Goal: Task Accomplishment & Management: Manage account settings

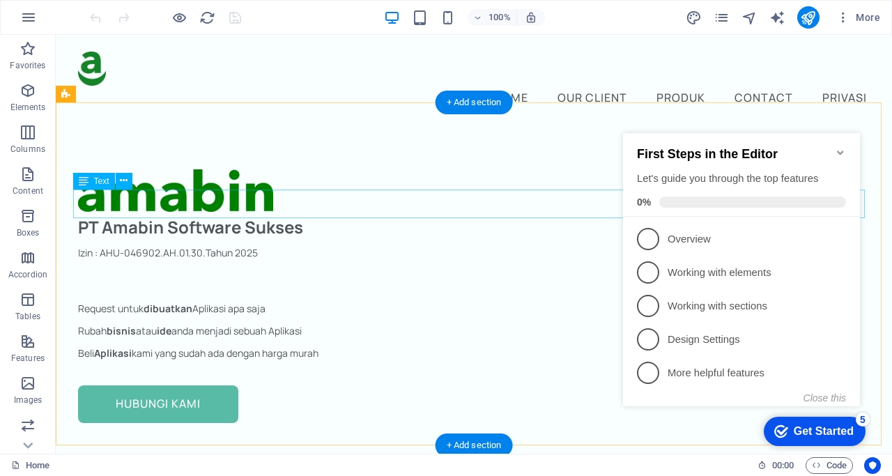
click at [92, 212] on div "PT Amabin Software Sukses" at bounding box center [474, 226] width 792 height 29
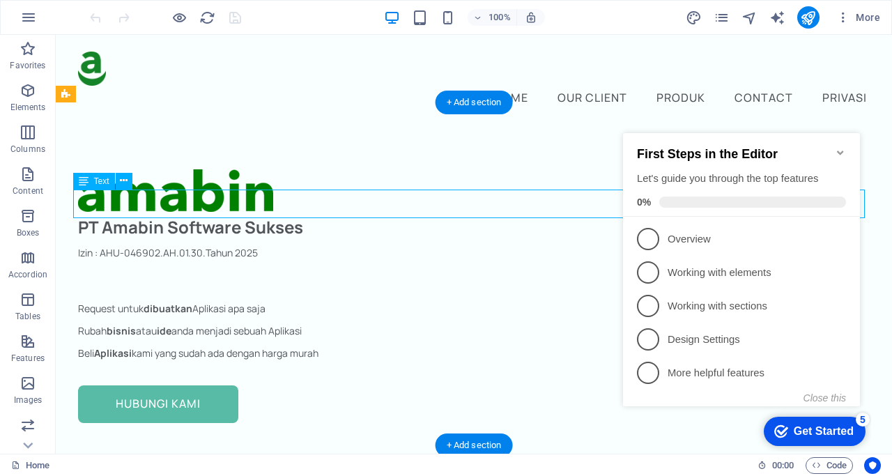
click at [92, 212] on div "PT Amabin Software Sukses" at bounding box center [474, 226] width 792 height 29
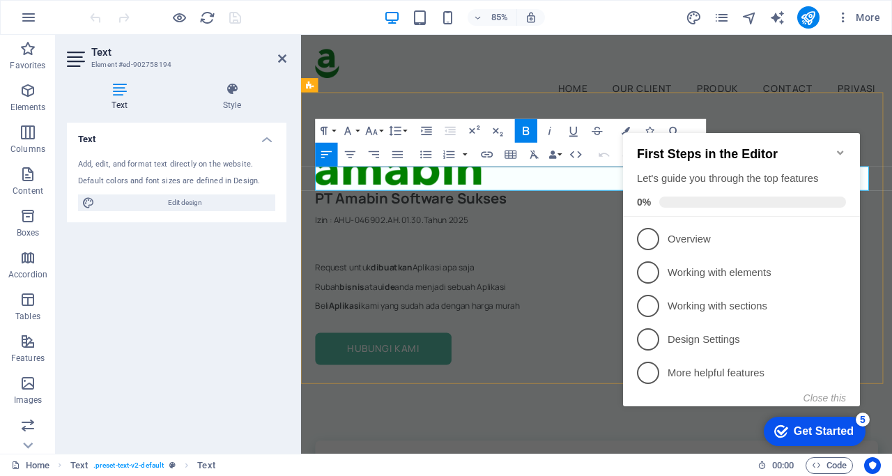
click at [340, 215] on strong "PT Amabin Software Sukses" at bounding box center [430, 226] width 225 height 23
click at [842, 151] on icon "Minimize checklist" at bounding box center [840, 153] width 6 height 4
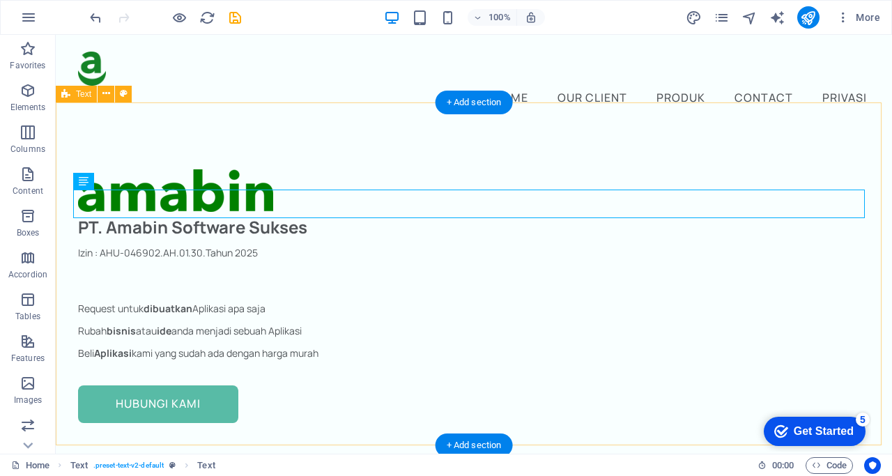
click at [258, 128] on div "PT. Amabin Software Sukses Izin : AHU-046902.AH.01.30.Tahun 2025 Request untuk …" at bounding box center [474, 296] width 836 height 343
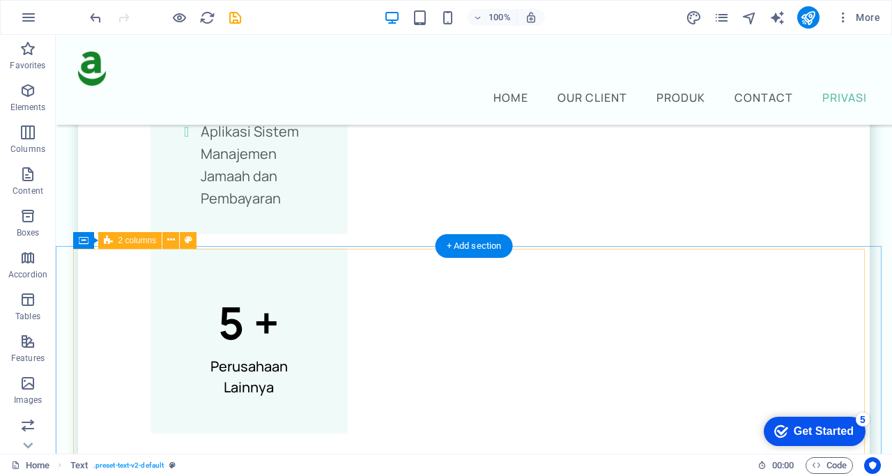
scroll to position [4043, 0]
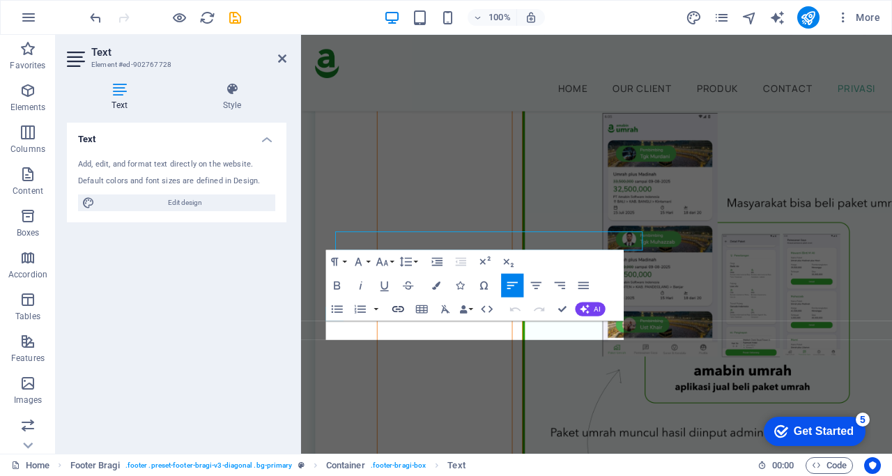
scroll to position [4074, 0]
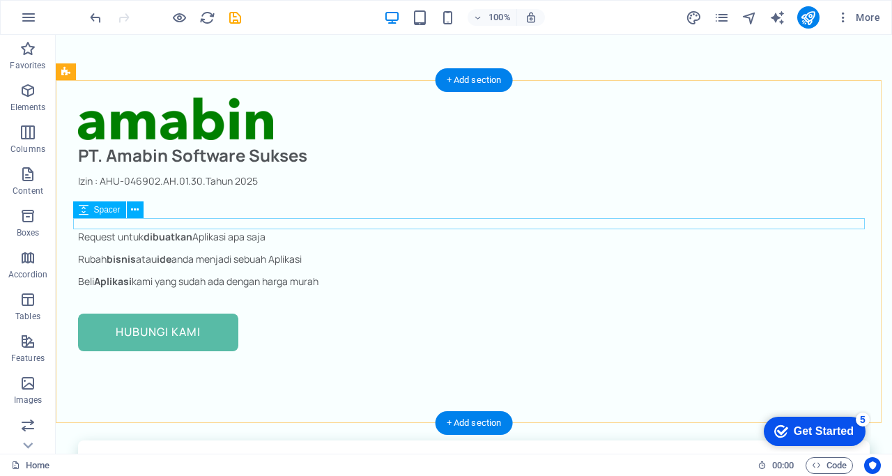
scroll to position [0, 0]
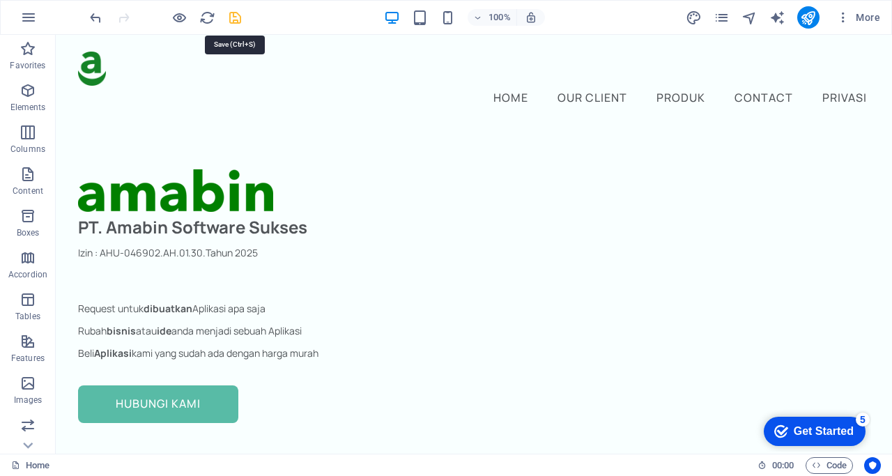
click at [231, 23] on icon "save" at bounding box center [235, 18] width 16 height 16
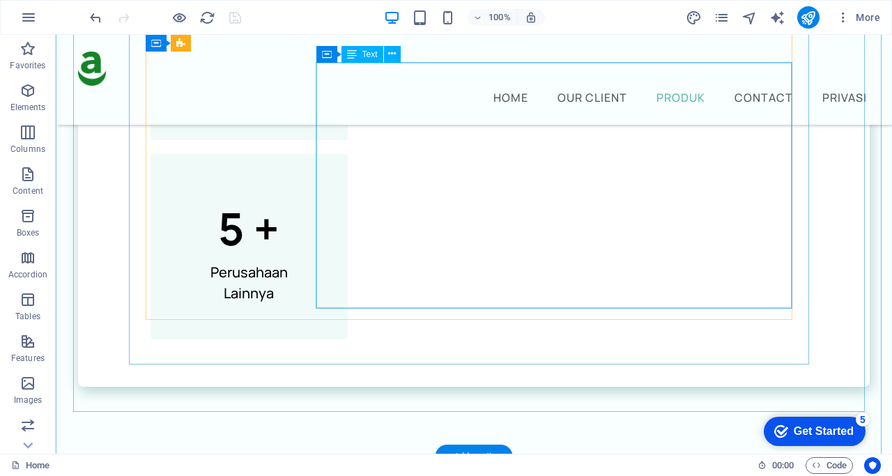
scroll to position [3323, 0]
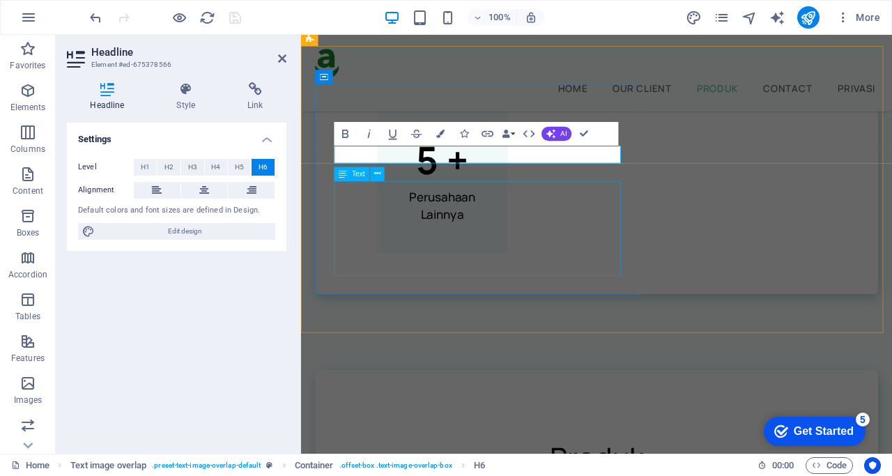
scroll to position [3446, 0]
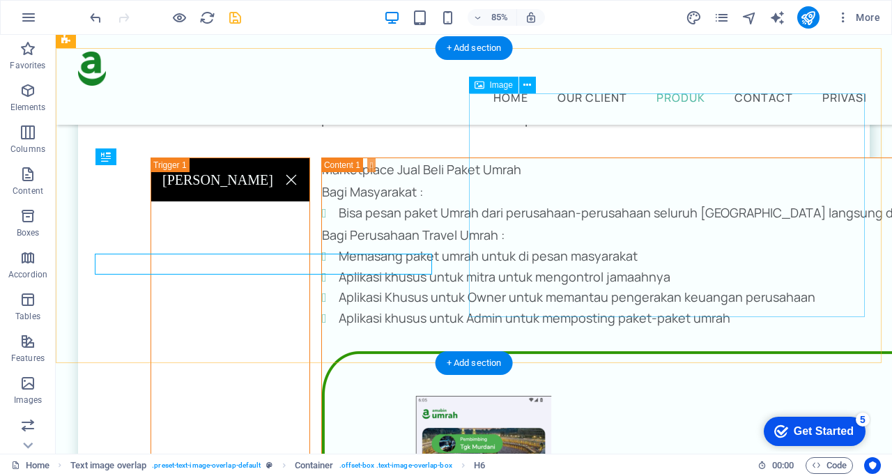
scroll to position [3357, 0]
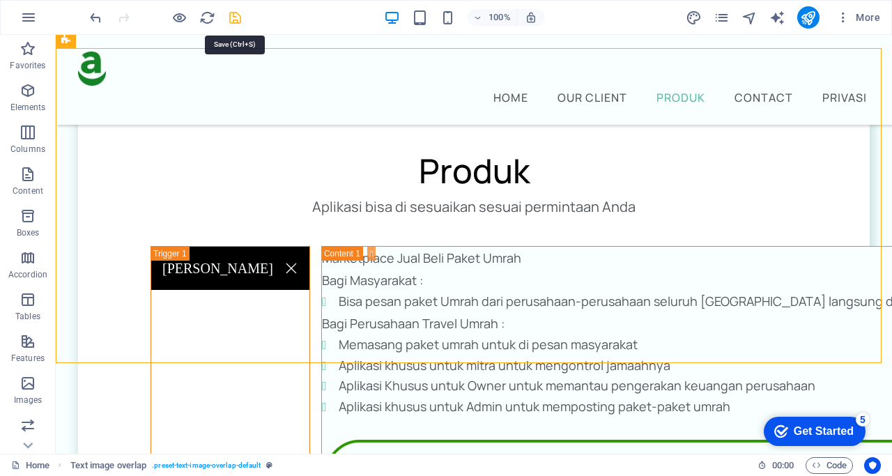
click at [238, 19] on icon "save" at bounding box center [235, 18] width 16 height 16
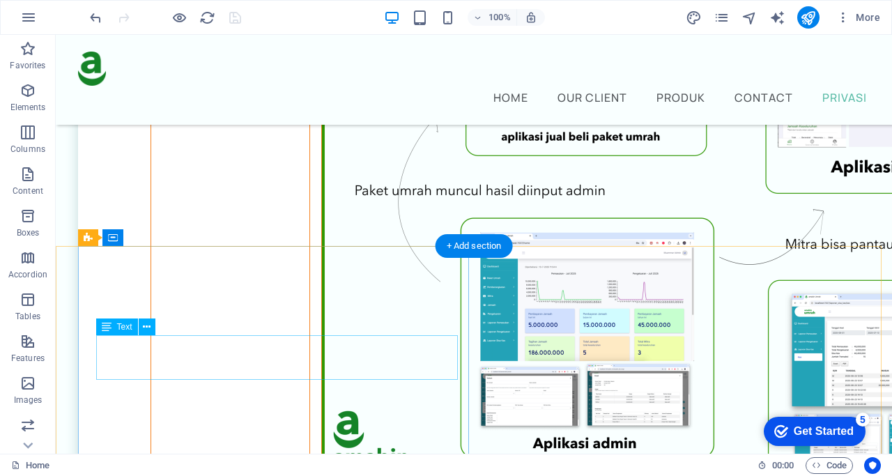
scroll to position [4043, 0]
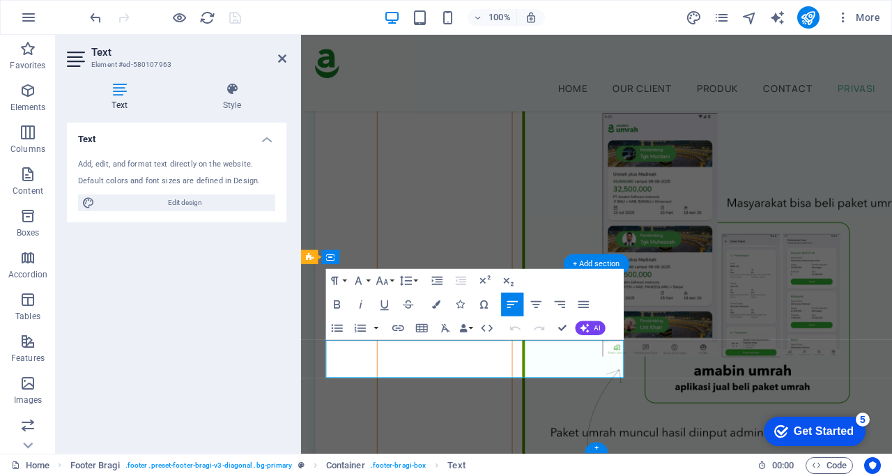
scroll to position [4074, 0]
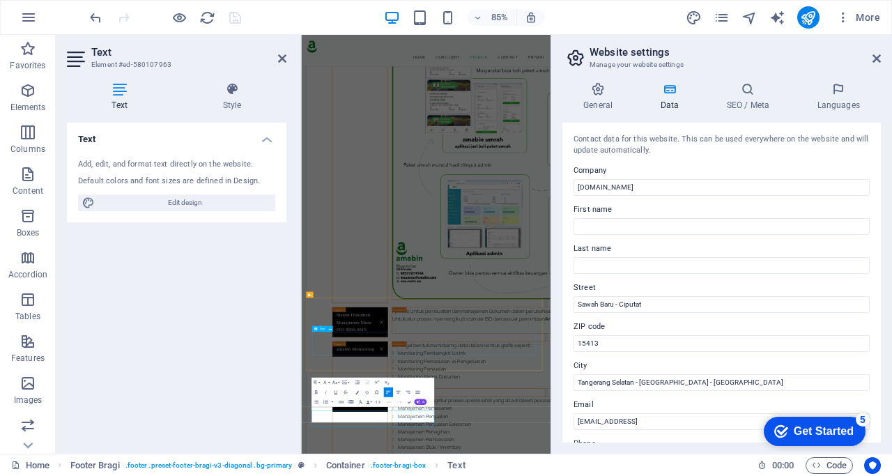
scroll to position [3360, 0]
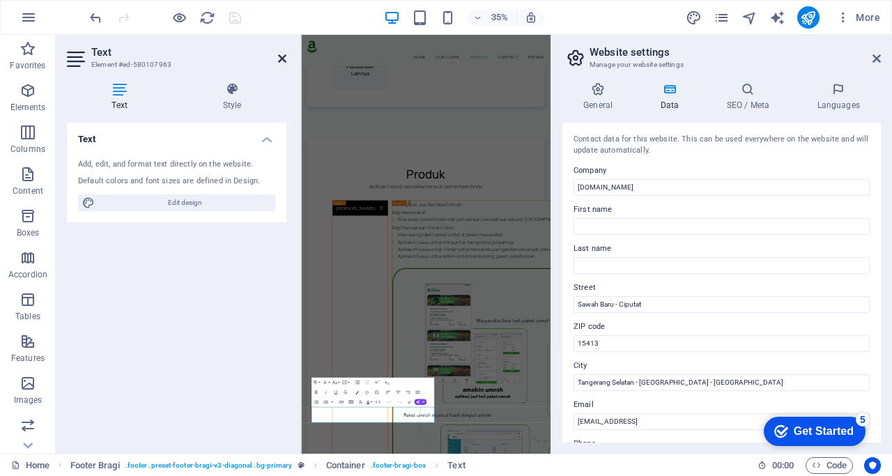
click at [283, 56] on icon at bounding box center [282, 58] width 8 height 11
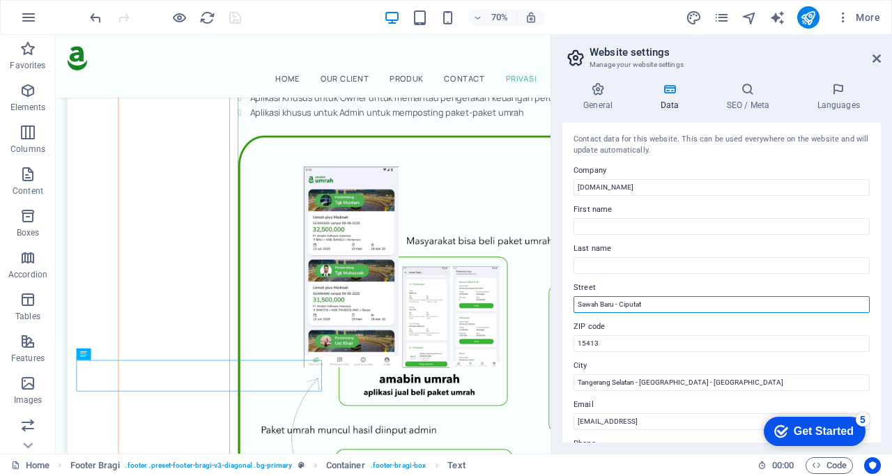
click at [579, 307] on input "Sawah Baru - Ciputat" at bounding box center [722, 304] width 296 height 17
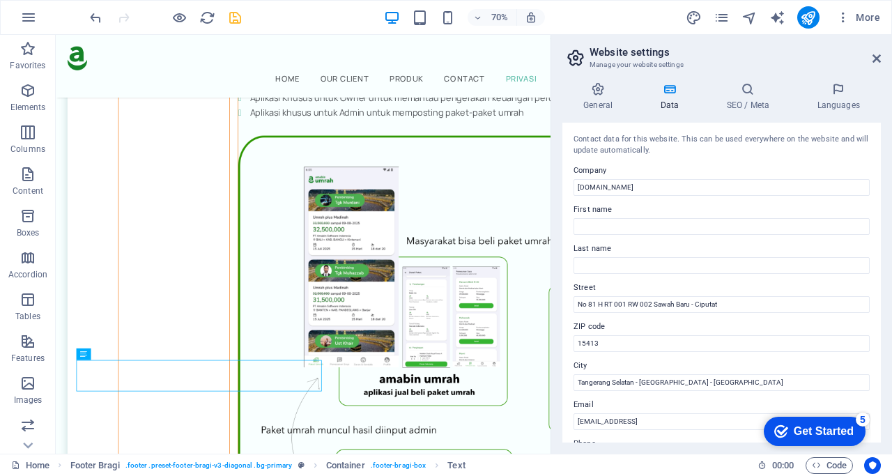
click at [742, 282] on label "Street" at bounding box center [722, 287] width 296 height 17
click at [742, 296] on input "No 81 H RT 001 RW 002 Sawah Baru - Ciputat" at bounding box center [722, 304] width 296 height 17
click at [779, 68] on h3 "Manage your website settings" at bounding box center [721, 65] width 263 height 13
click at [676, 341] on input "15413" at bounding box center [722, 343] width 296 height 17
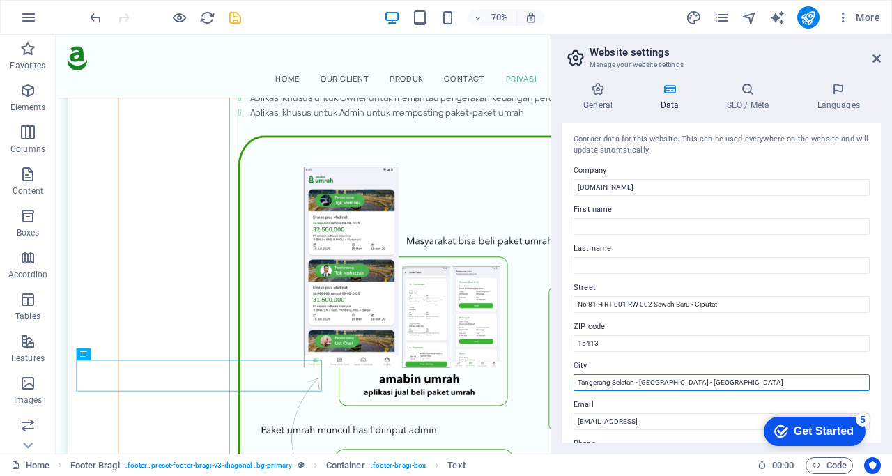
click at [673, 378] on input "Tangerang Selatan - [GEOGRAPHIC_DATA] - [GEOGRAPHIC_DATA]" at bounding box center [722, 382] width 296 height 17
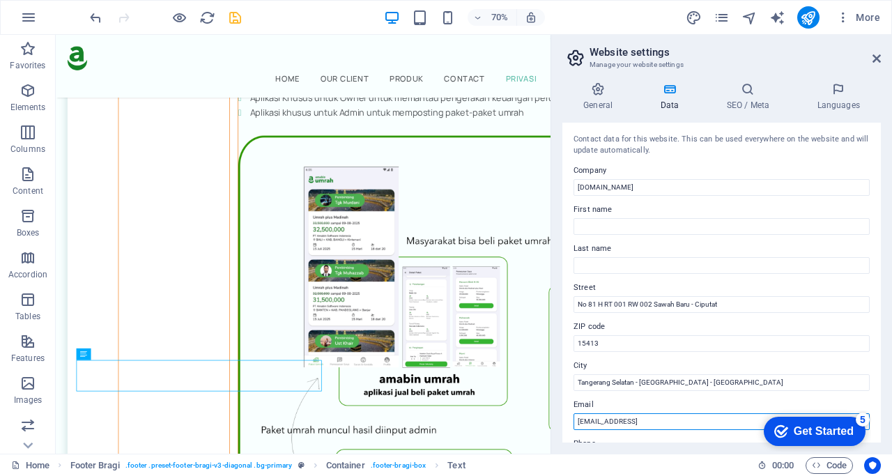
click at [654, 416] on input "[EMAIL_ADDRESS]" at bounding box center [722, 421] width 296 height 17
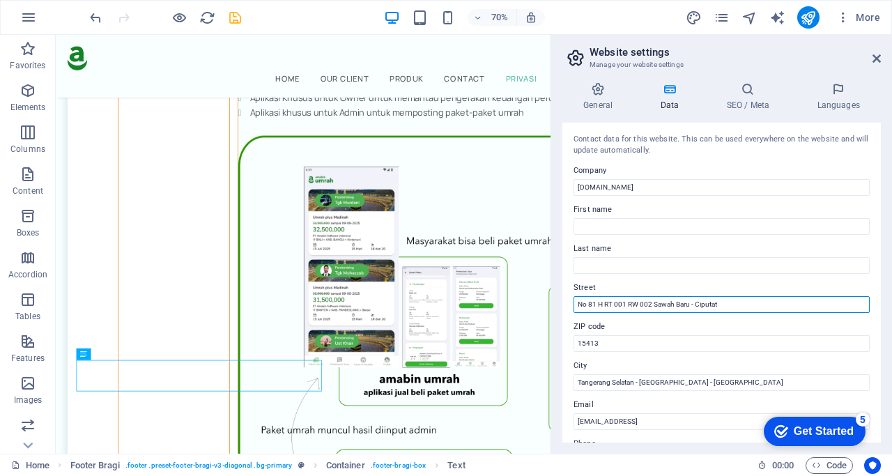
click at [587, 306] on input "No 81 H RT 001 RW 002 Sawah Baru - Ciputat" at bounding box center [722, 304] width 296 height 17
type input "No. 81 H RT 001 RW 002 [GEOGRAPHIC_DATA] - [GEOGRAPHIC_DATA]"
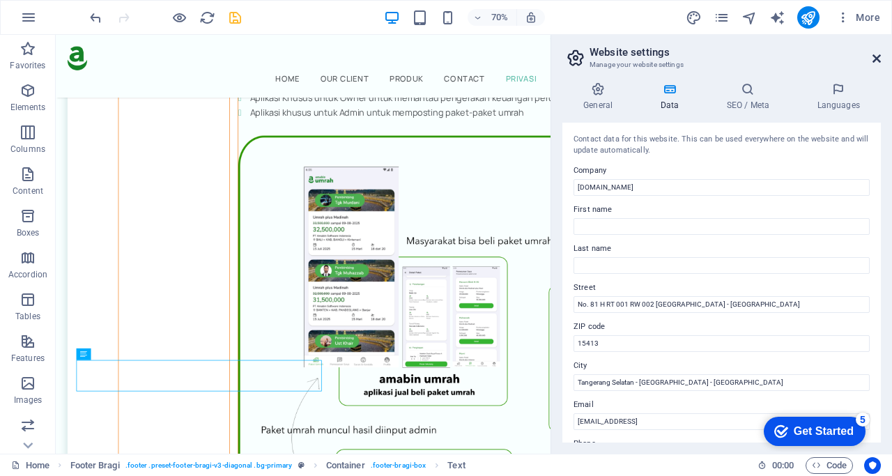
click at [874, 59] on icon at bounding box center [877, 58] width 8 height 11
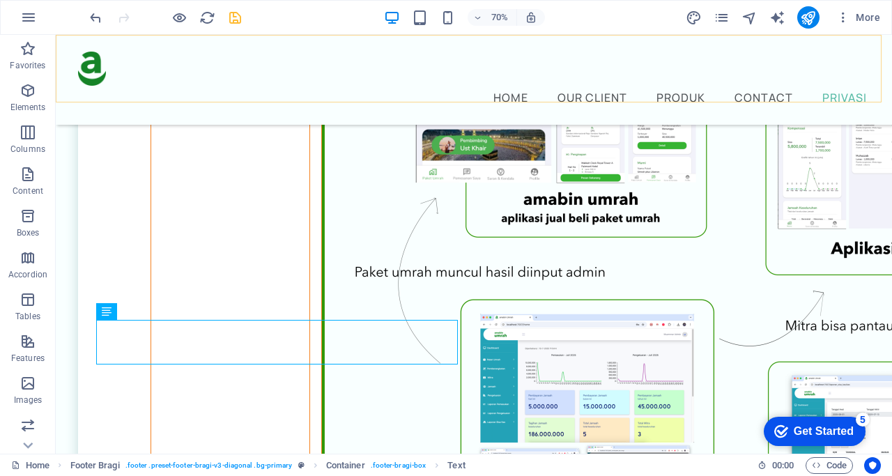
scroll to position [4043, 0]
